Goal: Information Seeking & Learning: Learn about a topic

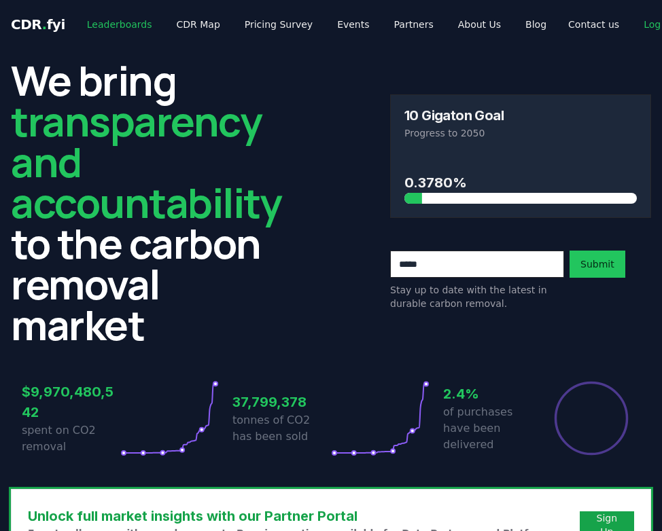
click at [122, 27] on link "Leaderboards" at bounding box center [119, 24] width 87 height 24
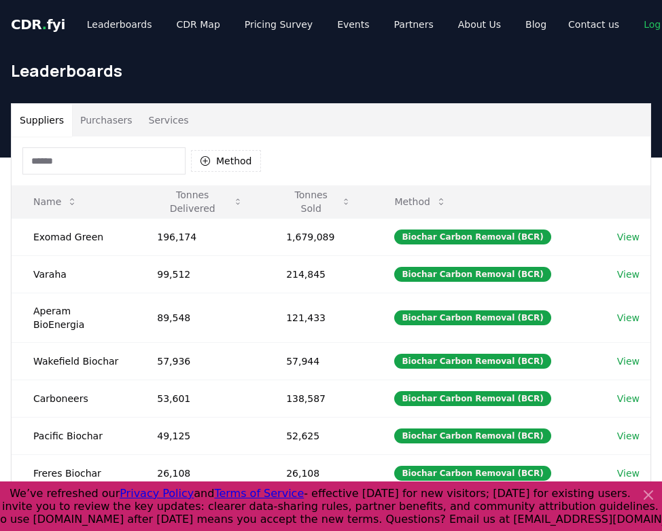
click at [119, 118] on button "Purchasers" at bounding box center [106, 120] width 69 height 33
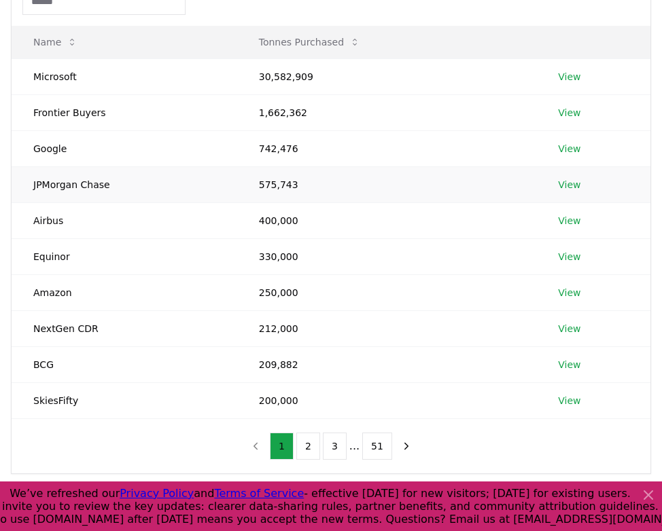
scroll to position [156, 0]
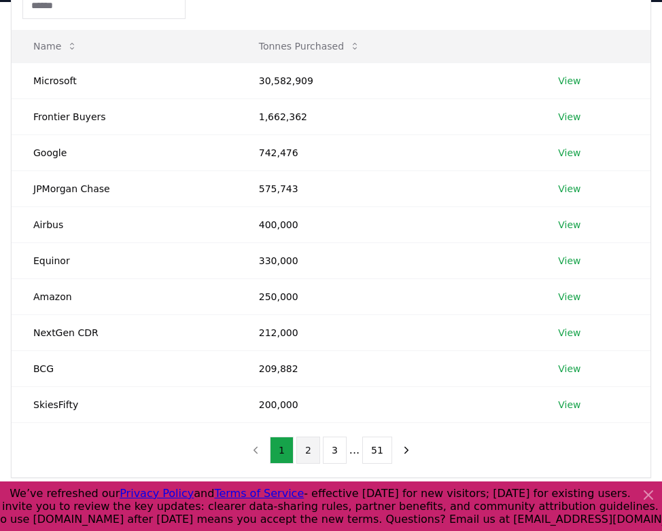
click at [312, 451] on button "2" at bounding box center [308, 450] width 24 height 27
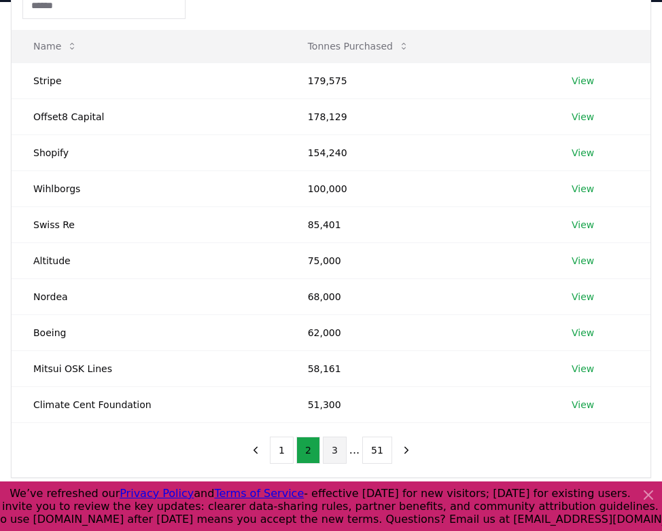
click at [342, 452] on button "3" at bounding box center [335, 450] width 24 height 27
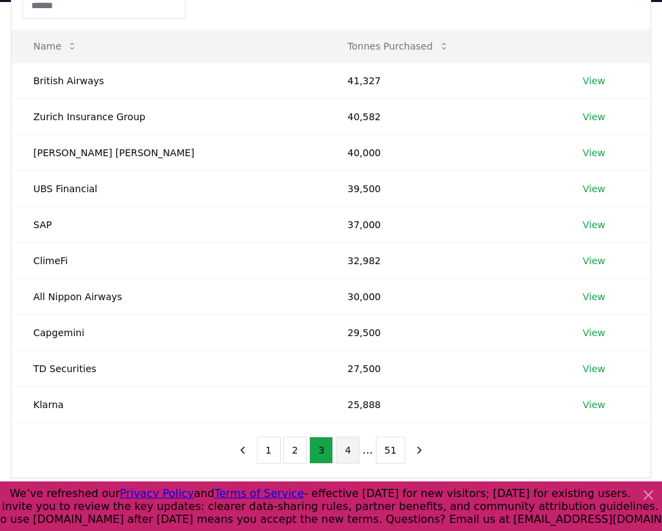
click at [344, 448] on button "4" at bounding box center [348, 450] width 24 height 27
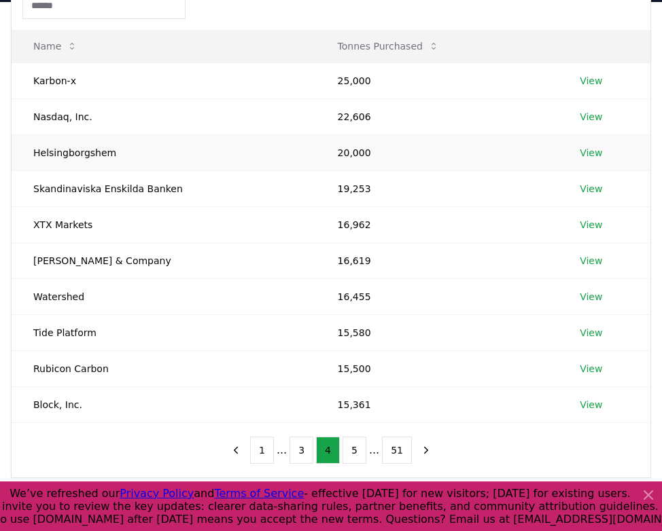
click at [84, 146] on td "Helsingborgshem" at bounding box center [164, 152] width 304 height 36
click at [353, 451] on button "5" at bounding box center [354, 450] width 24 height 27
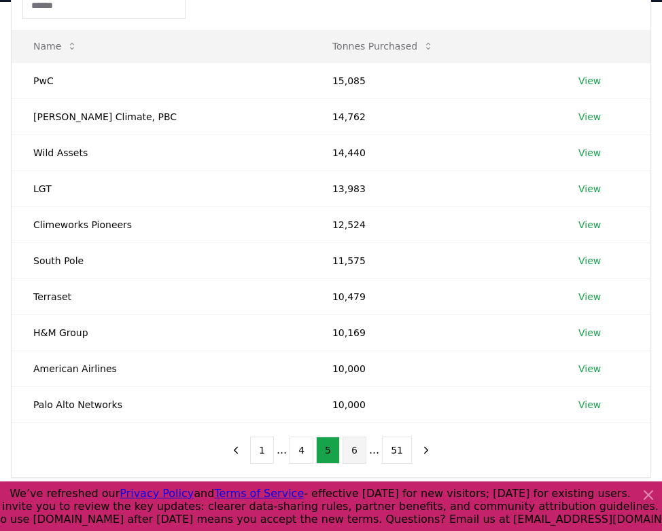
click at [355, 447] on button "6" at bounding box center [354, 450] width 24 height 27
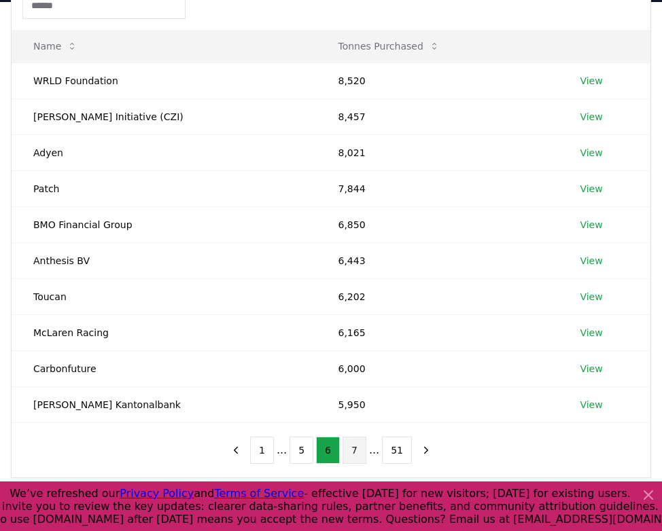
click at [357, 454] on button "7" at bounding box center [354, 450] width 24 height 27
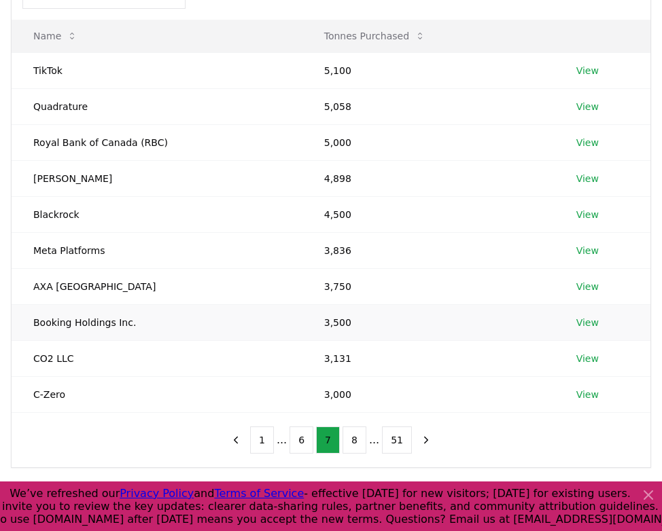
scroll to position [168, 0]
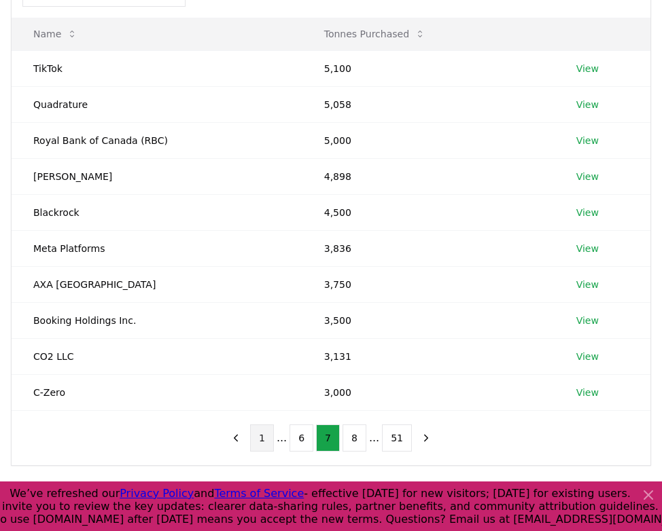
click at [259, 448] on button "1" at bounding box center [262, 438] width 24 height 27
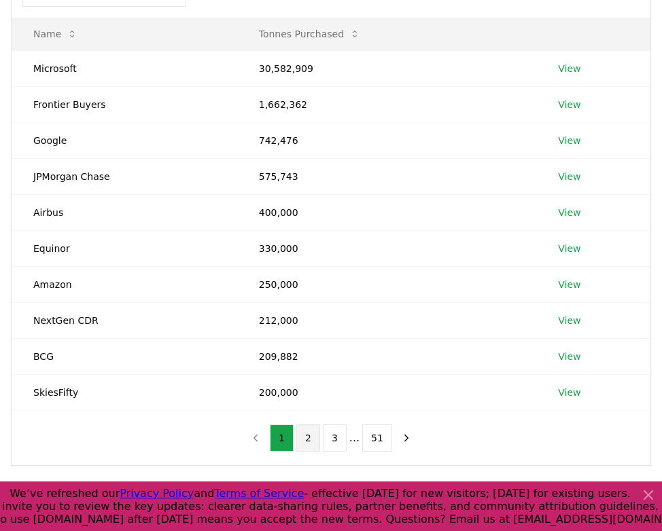
scroll to position [166, 0]
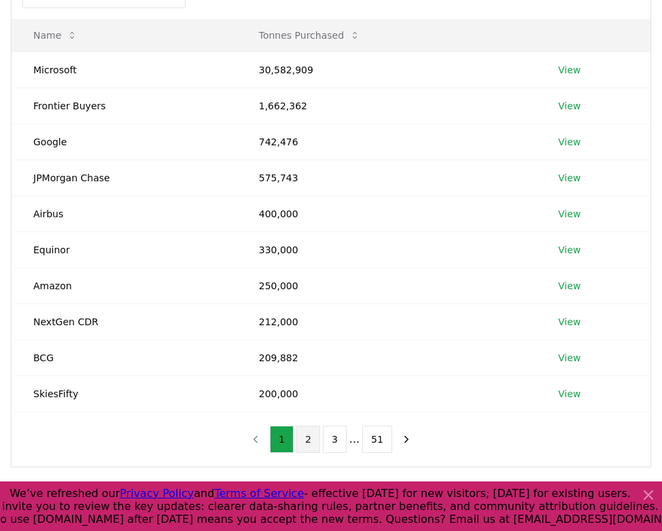
click at [312, 439] on button "2" at bounding box center [308, 439] width 24 height 27
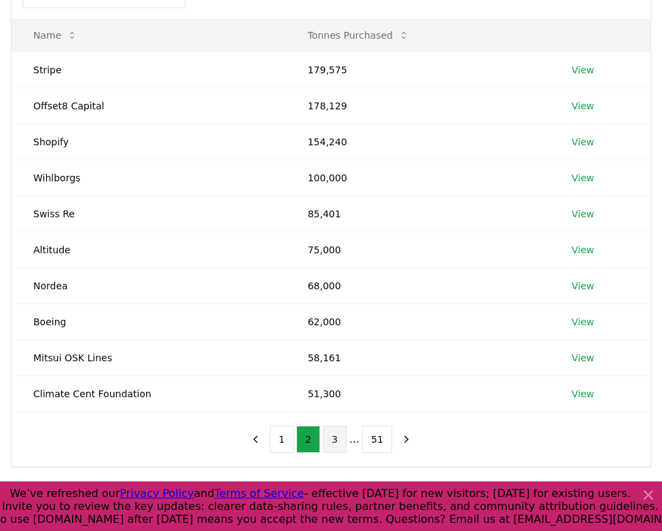
click at [328, 444] on button "3" at bounding box center [335, 439] width 24 height 27
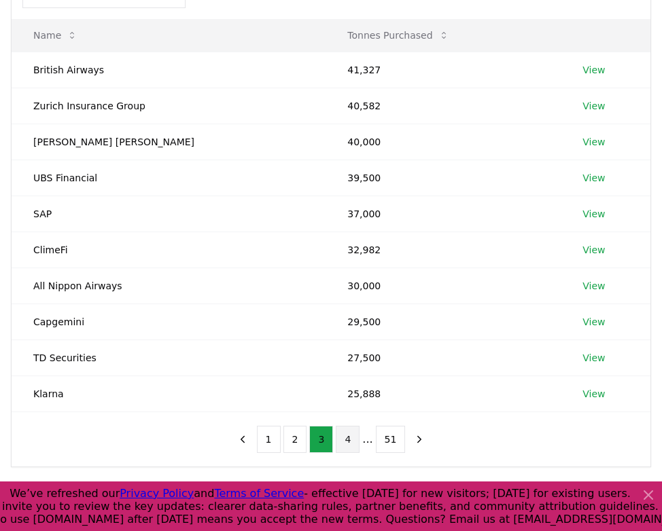
click at [343, 442] on button "4" at bounding box center [348, 439] width 24 height 27
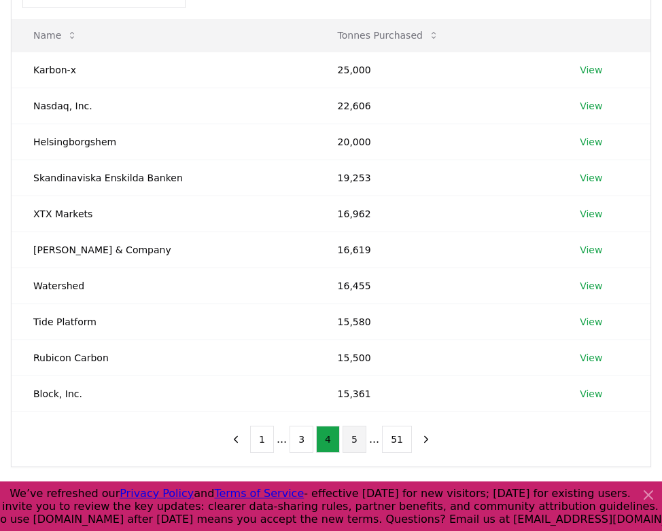
click at [354, 446] on button "5" at bounding box center [354, 439] width 24 height 27
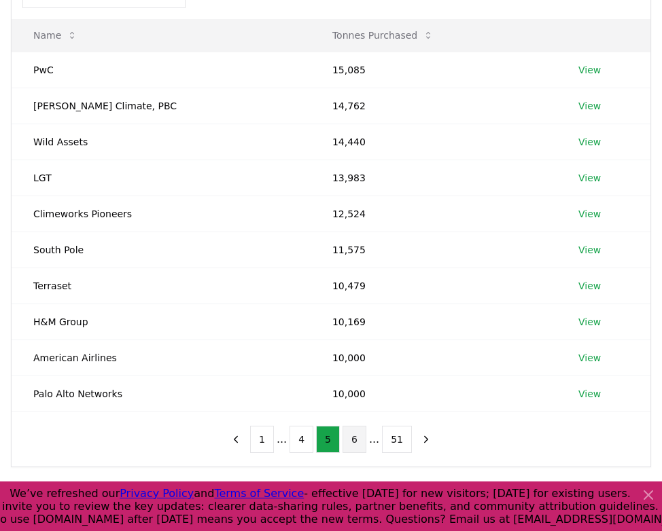
click at [357, 446] on button "6" at bounding box center [354, 439] width 24 height 27
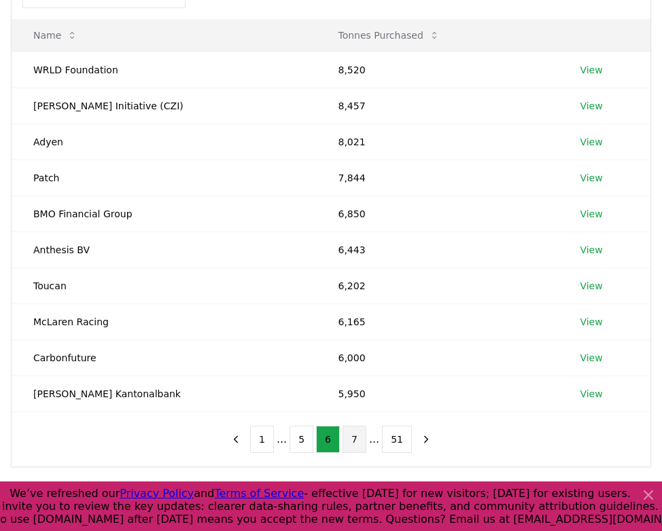
click at [355, 445] on button "7" at bounding box center [354, 439] width 24 height 27
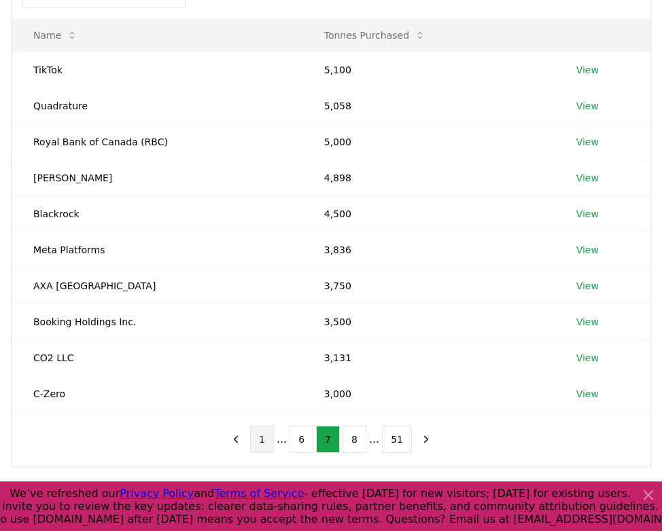
click at [262, 441] on button "1" at bounding box center [262, 439] width 24 height 27
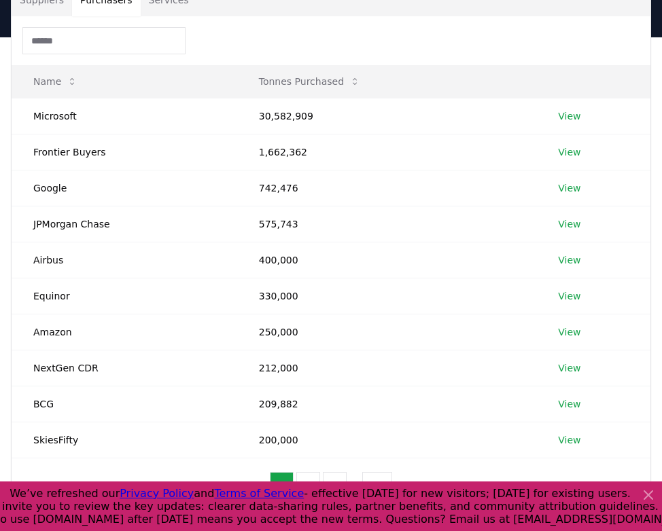
scroll to position [0, 0]
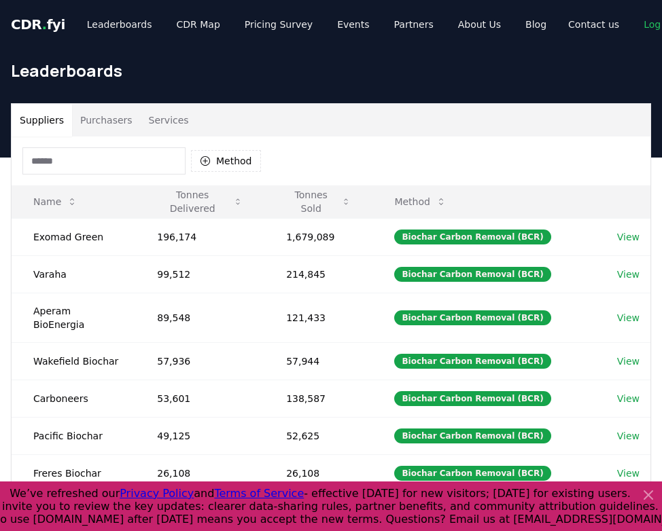
click at [52, 131] on button "Suppliers" at bounding box center [42, 120] width 60 height 33
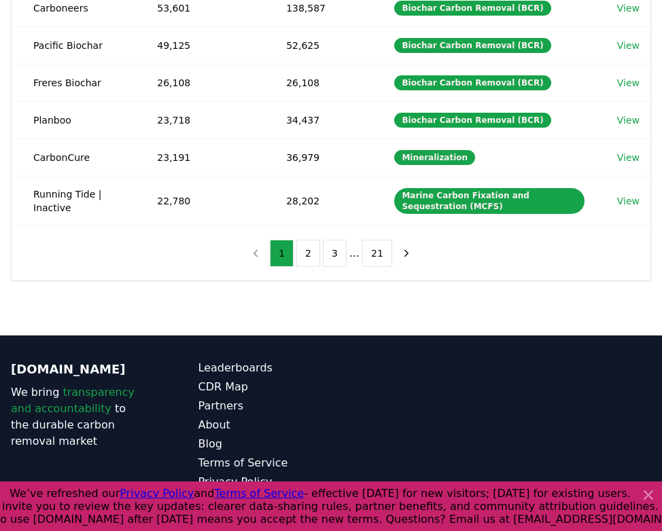
scroll to position [336, 0]
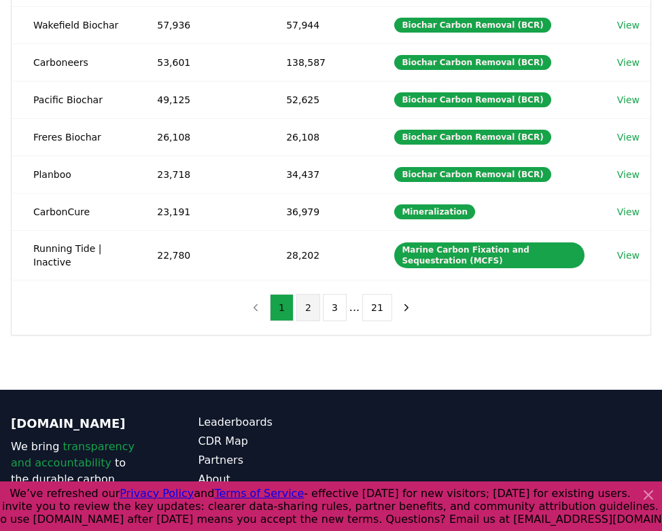
click at [302, 294] on button "2" at bounding box center [308, 307] width 24 height 27
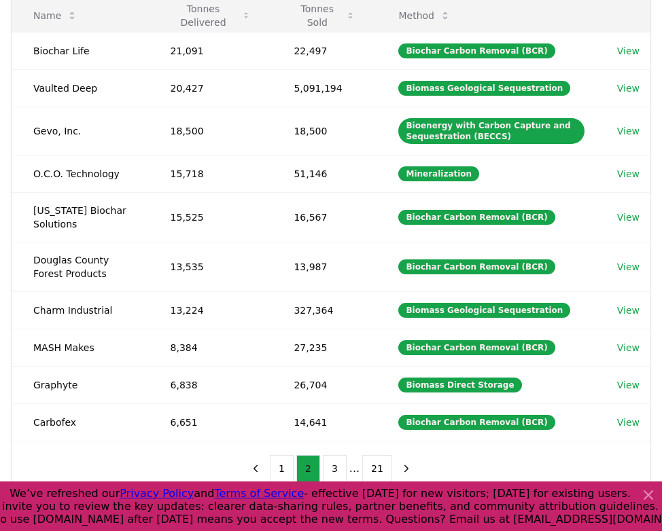
scroll to position [195, 0]
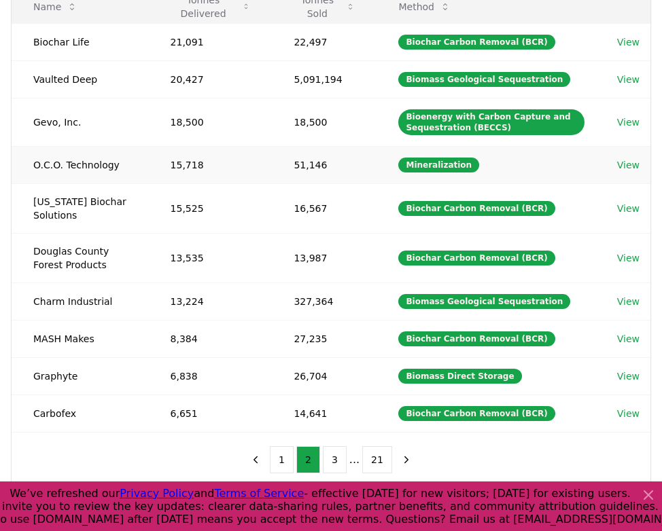
click at [106, 162] on td "O.C.O. Technology" at bounding box center [80, 164] width 137 height 37
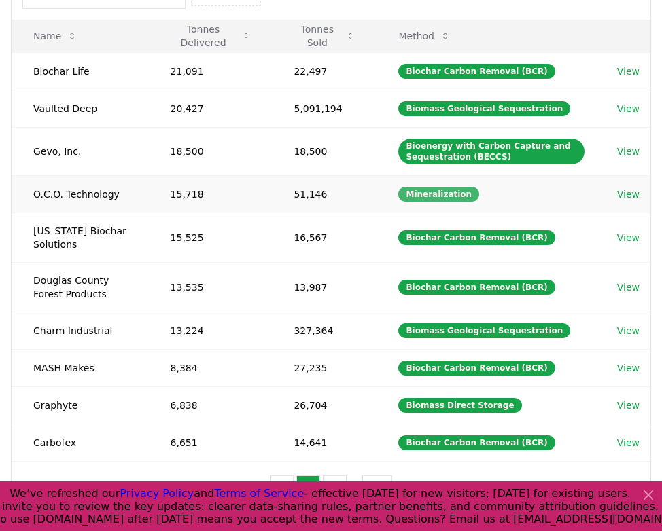
scroll to position [158, 0]
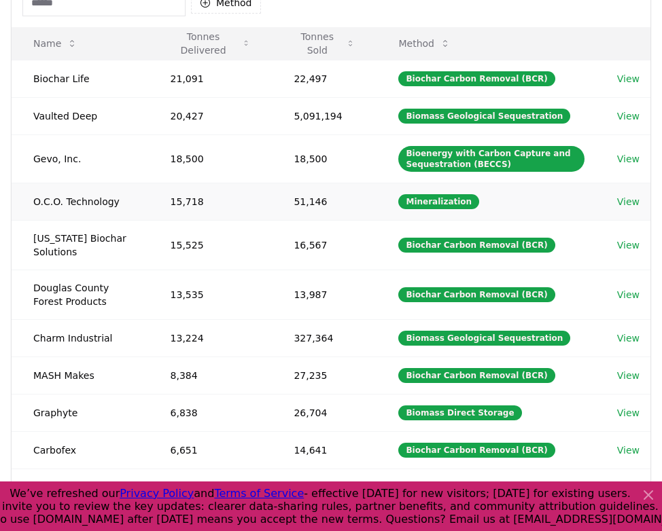
click at [621, 200] on link "View" at bounding box center [628, 202] width 22 height 14
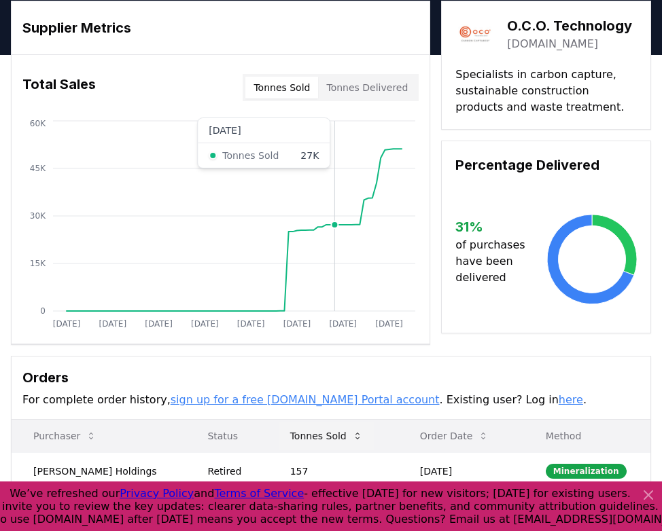
scroll to position [20, 0]
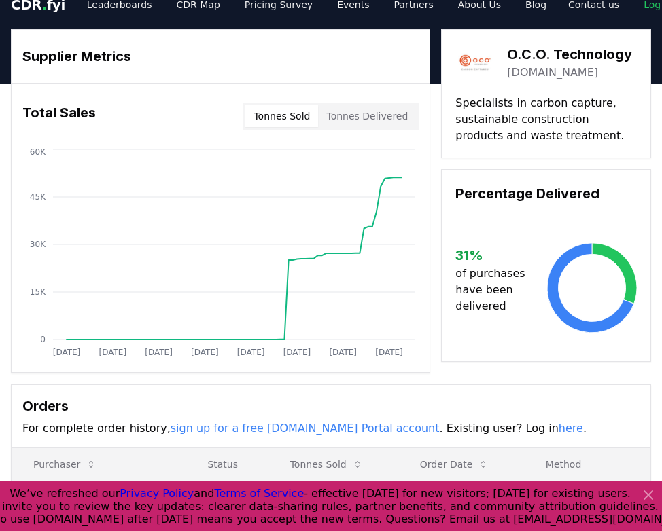
click at [312, 123] on button "Tonnes Sold" at bounding box center [281, 116] width 73 height 22
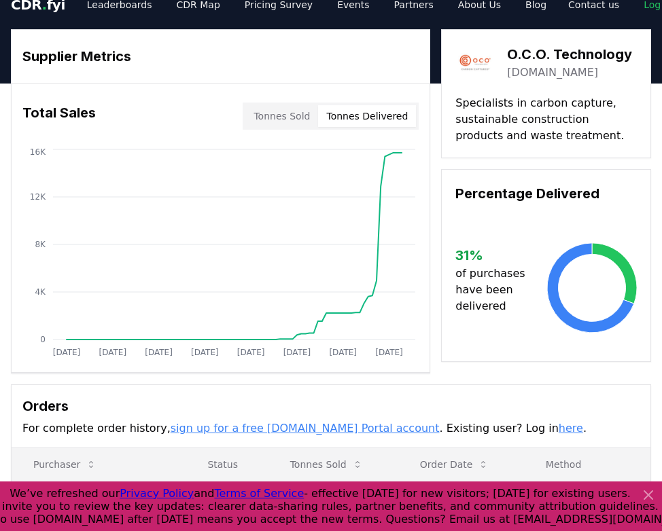
click at [342, 123] on button "Tonnes Delivered" at bounding box center [367, 116] width 98 height 22
click at [288, 113] on button "Tonnes Sold" at bounding box center [281, 116] width 73 height 22
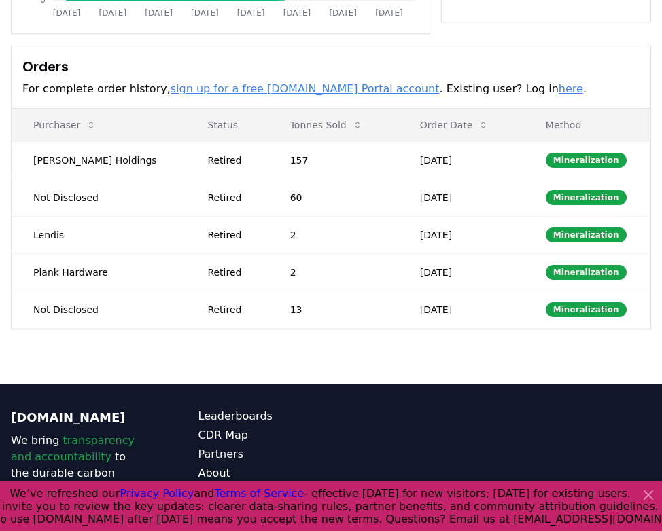
scroll to position [350, 0]
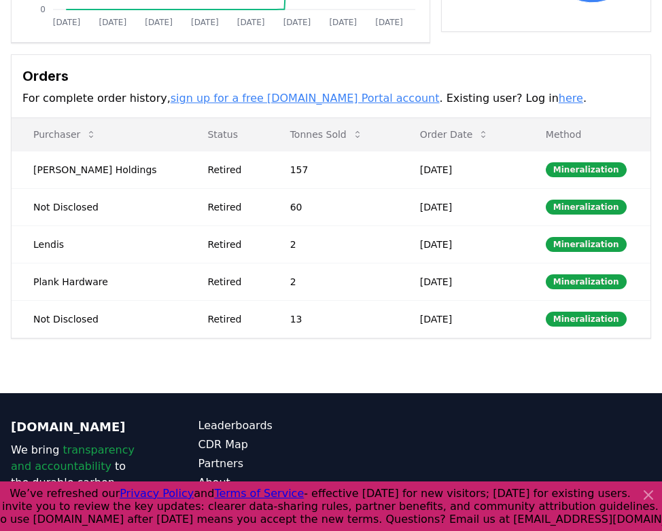
click at [248, 101] on link "sign up for a free CDR.fyi Portal account" at bounding box center [304, 98] width 269 height 13
click at [461, 104] on p "For complete order history, sign up for a free CDR.fyi Portal account . Existin…" at bounding box center [330, 98] width 617 height 16
click at [463, 104] on p "For complete order history, sign up for a free CDR.fyi Portal account . Existin…" at bounding box center [330, 98] width 617 height 16
click at [558, 103] on link "here" at bounding box center [570, 98] width 24 height 13
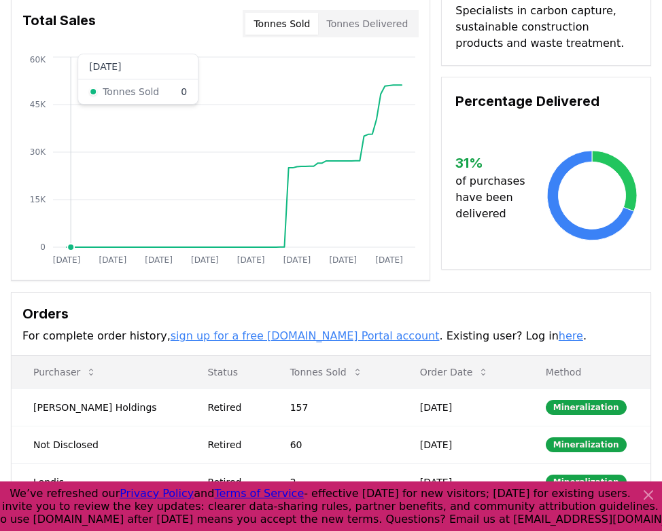
scroll to position [127, 0]
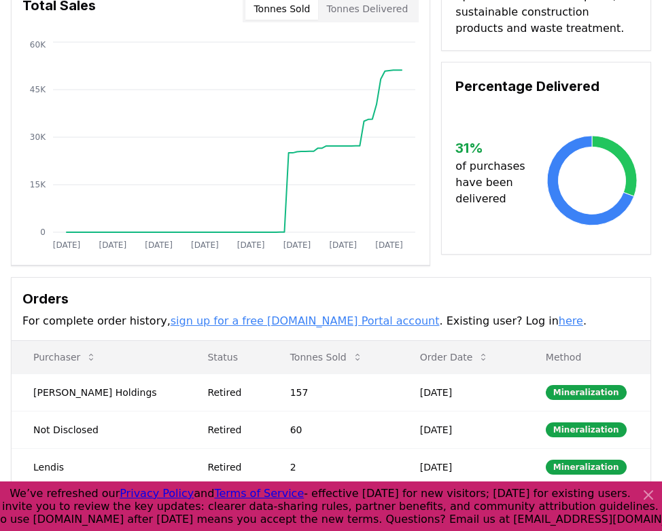
click at [196, 321] on link "sign up for a free CDR.fyi Portal account" at bounding box center [304, 320] width 269 height 13
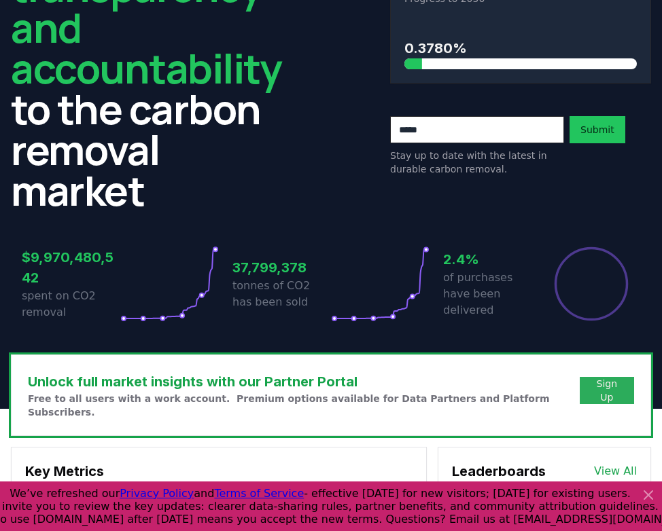
scroll to position [139, 0]
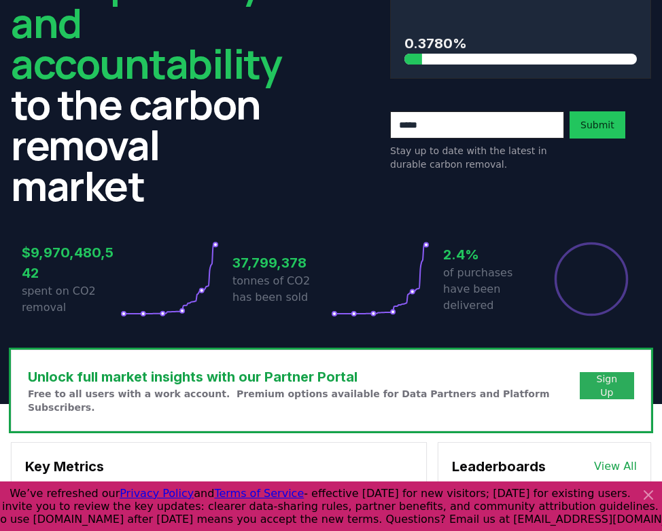
click at [600, 384] on div "Sign Up" at bounding box center [606, 385] width 33 height 27
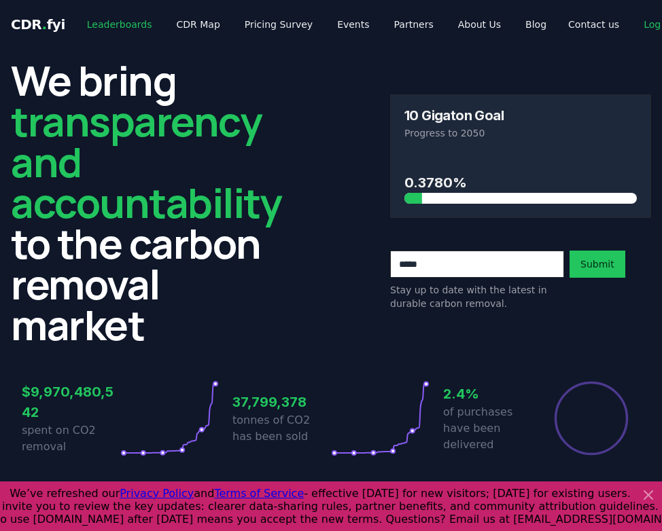
click at [108, 32] on link "Leaderboards" at bounding box center [119, 24] width 87 height 24
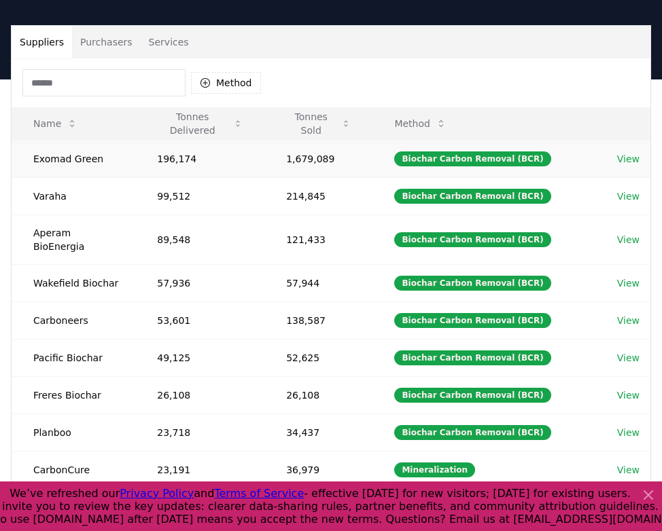
scroll to position [79, 0]
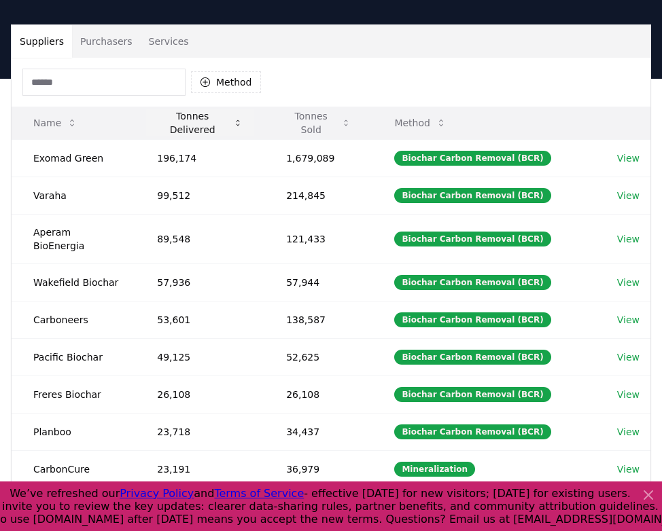
click at [196, 129] on button "Tonnes Delivered" at bounding box center [199, 122] width 107 height 27
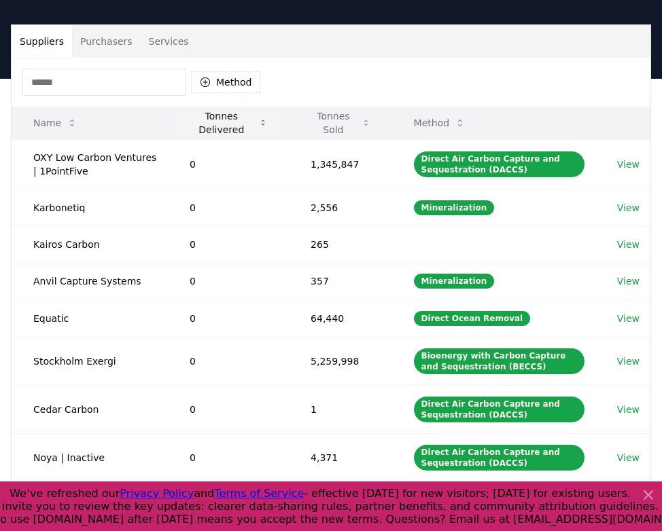
click at [213, 126] on button "Tonnes Delivered" at bounding box center [228, 122] width 99 height 27
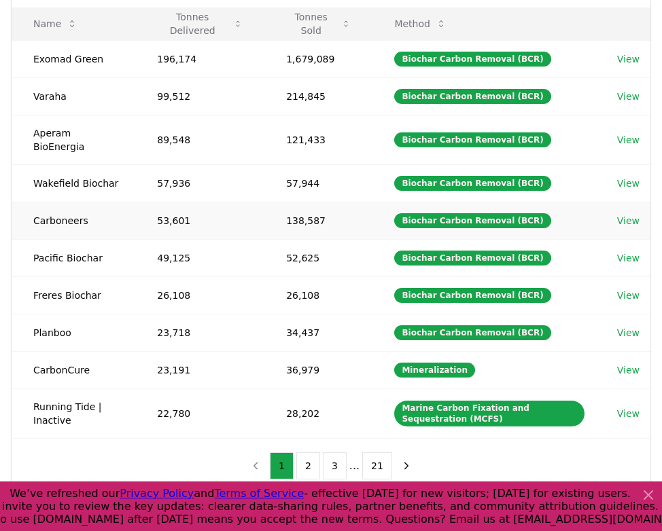
scroll to position [170, 0]
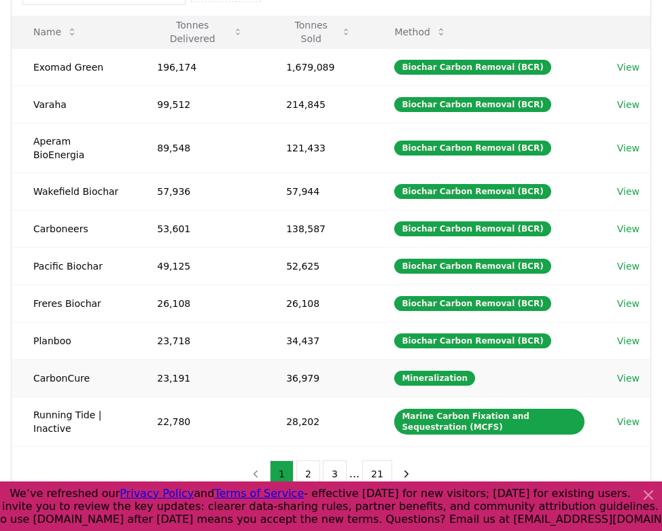
click at [634, 372] on link "View" at bounding box center [628, 379] width 22 height 14
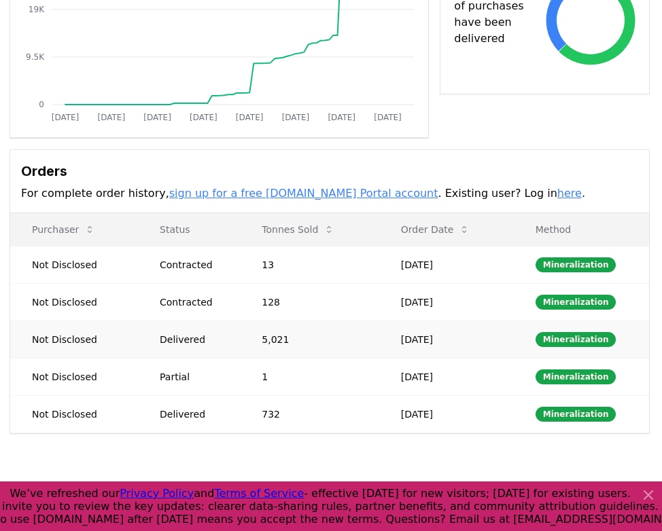
scroll to position [270, 1]
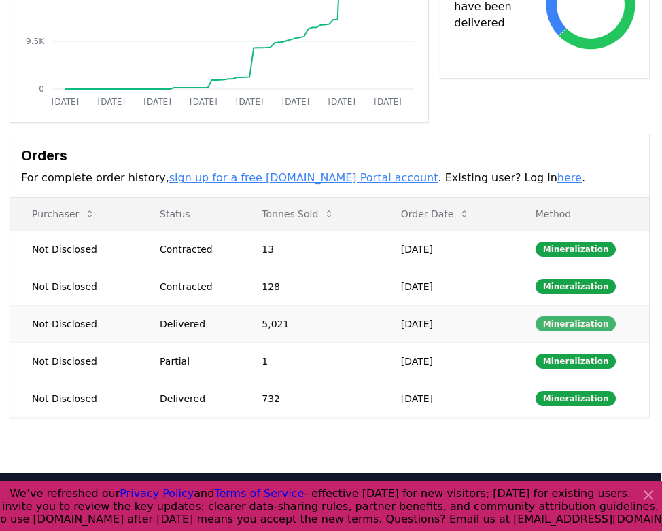
click at [571, 326] on div "Mineralization" at bounding box center [575, 324] width 81 height 15
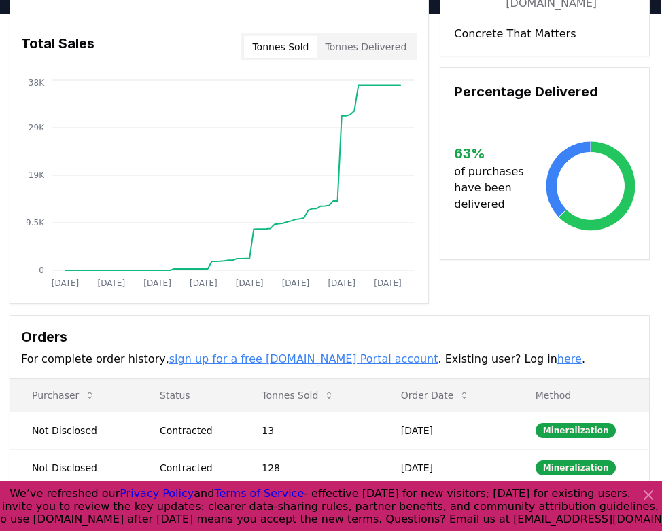
scroll to position [8, 1]
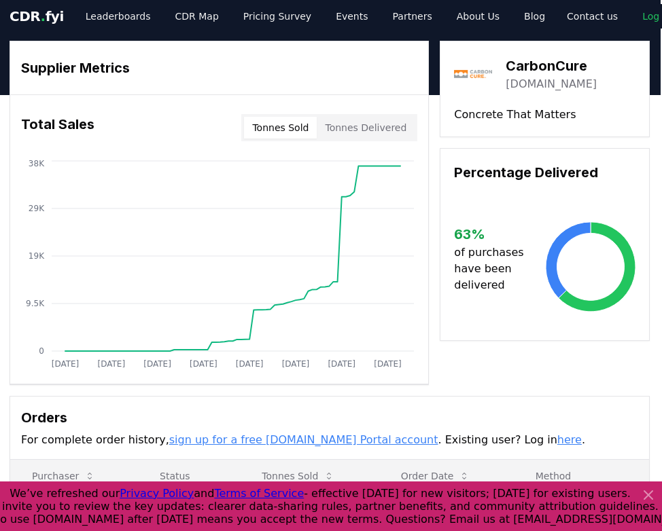
click at [377, 146] on div "Total Sales Tonnes Sold Tonnes Delivered" at bounding box center [219, 127] width 418 height 49
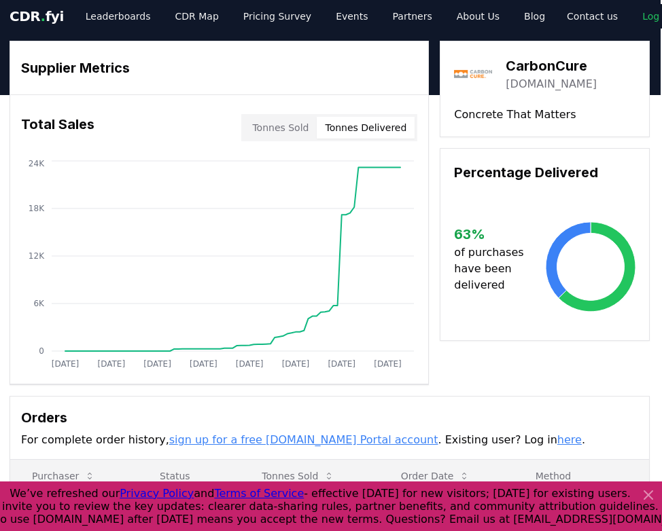
click at [359, 136] on button "Tonnes Delivered" at bounding box center [366, 128] width 98 height 22
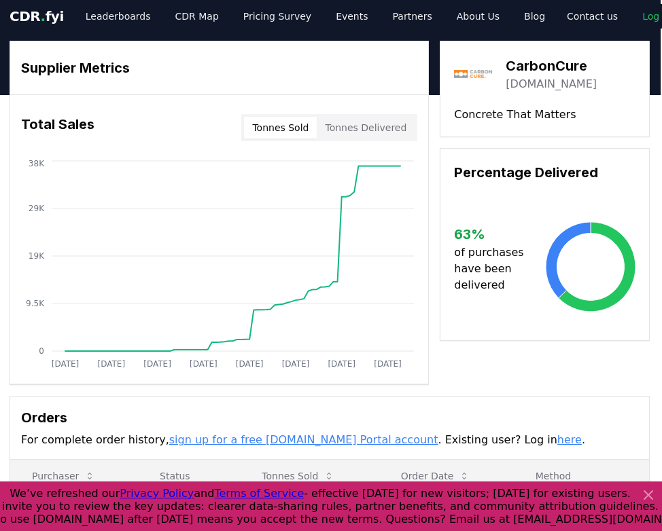
click at [274, 128] on button "Tonnes Sold" at bounding box center [280, 128] width 73 height 22
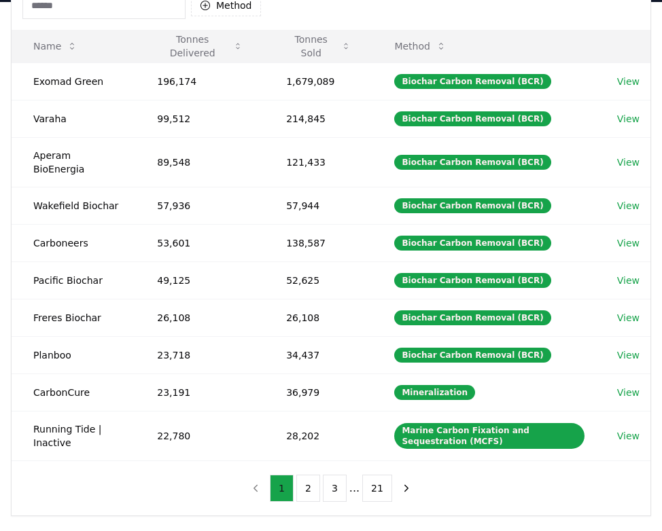
scroll to position [148, 0]
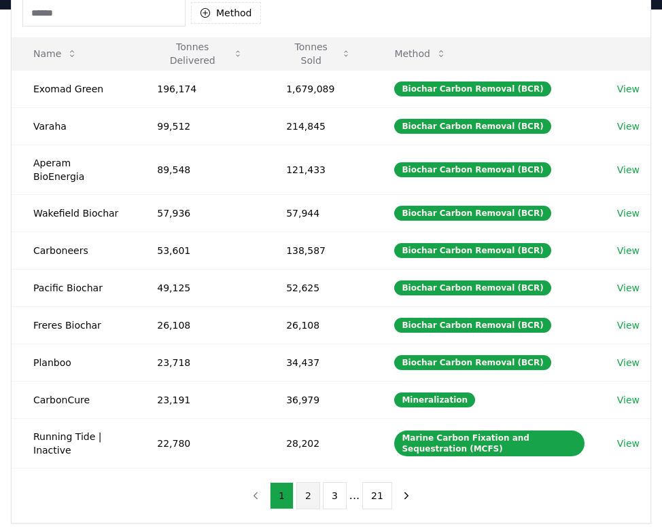
click at [305, 486] on button "2" at bounding box center [308, 495] width 24 height 27
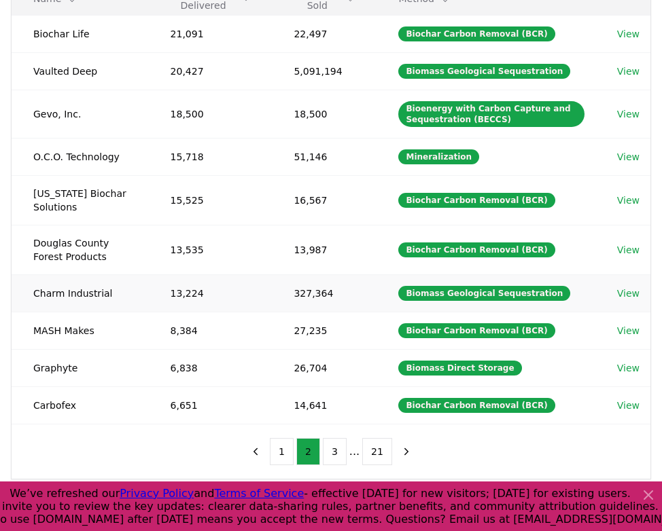
scroll to position [204, 0]
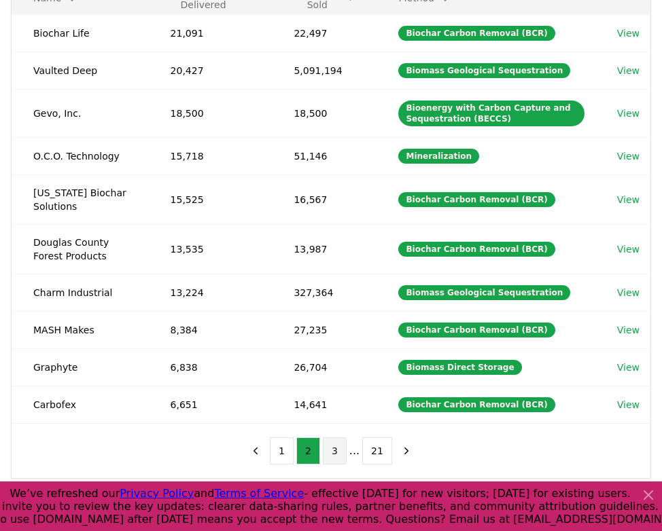
click at [331, 450] on button "3" at bounding box center [335, 450] width 24 height 27
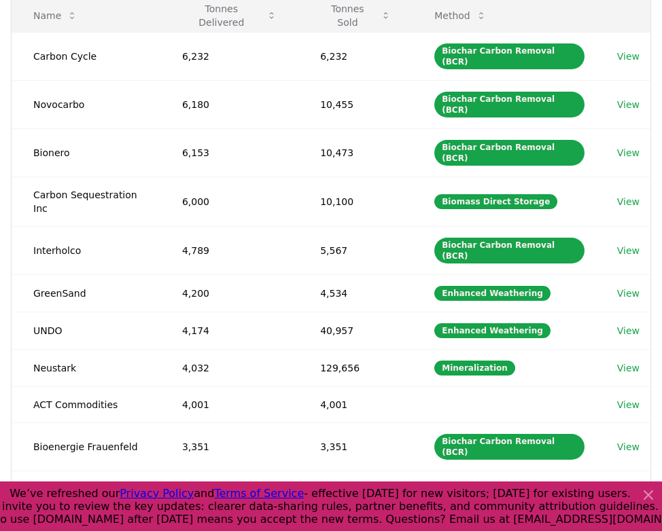
scroll to position [202, 0]
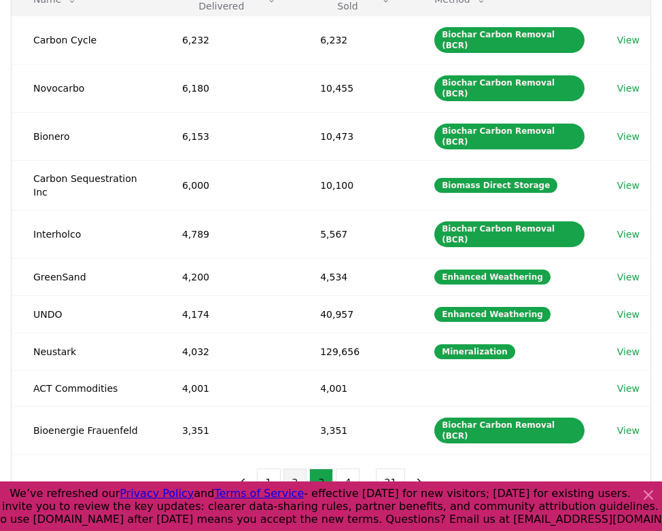
click at [300, 469] on button "2" at bounding box center [295, 482] width 24 height 27
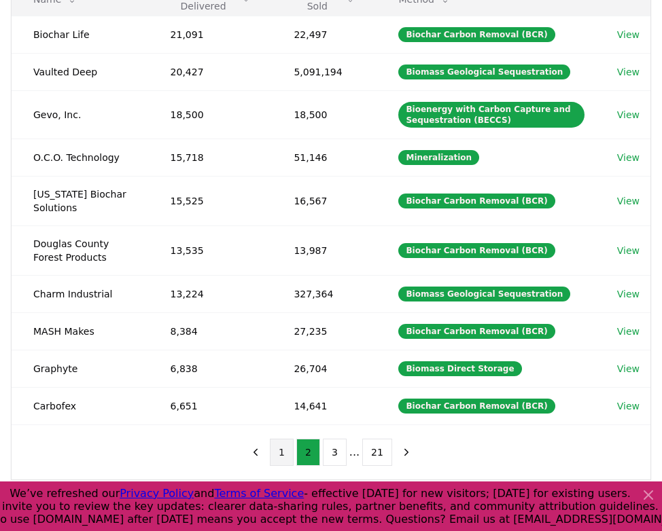
click at [283, 455] on button "1" at bounding box center [282, 452] width 24 height 27
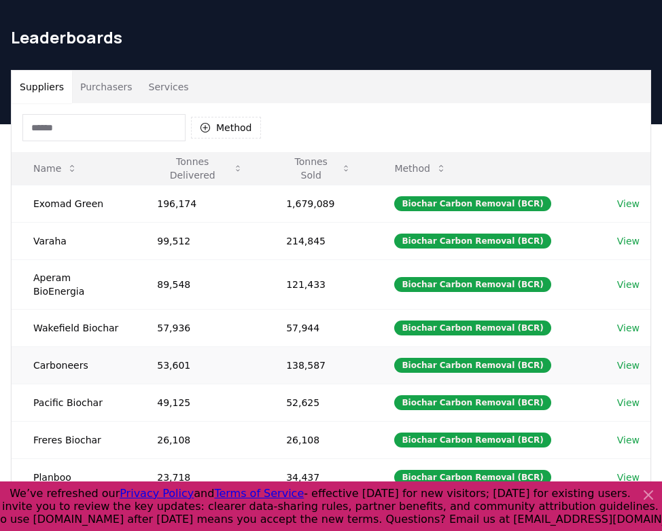
scroll to position [29, 0]
